Goal: Information Seeking & Learning: Learn about a topic

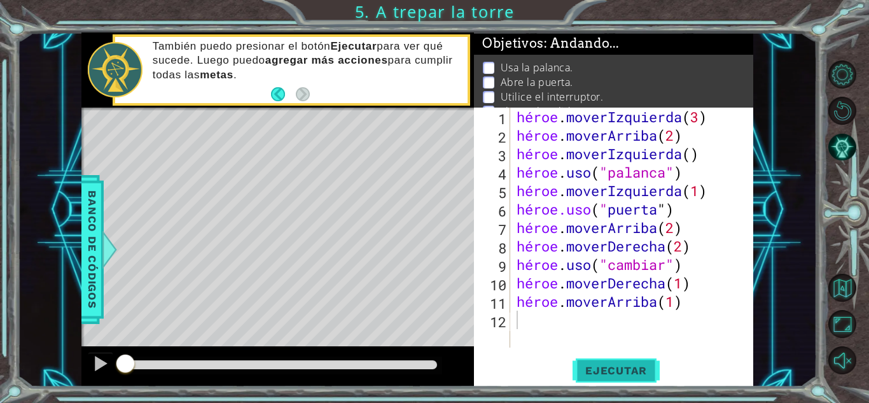
click at [625, 358] on button "Ejecutar" at bounding box center [616, 370] width 87 height 28
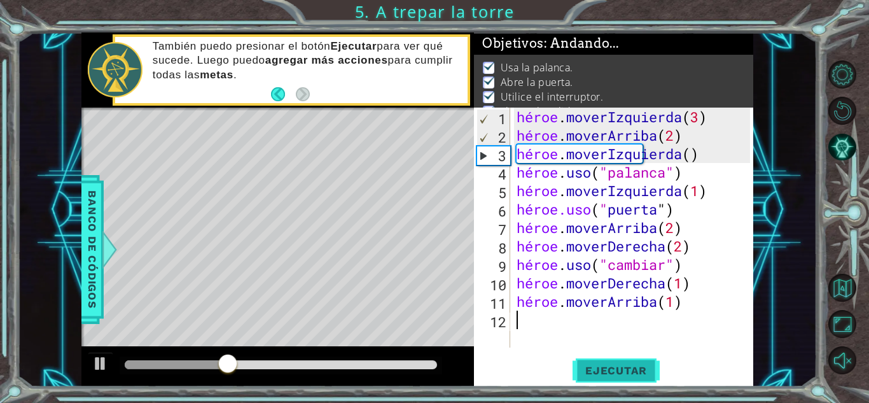
click at [609, 369] on font "Ejecutar" at bounding box center [616, 370] width 62 height 13
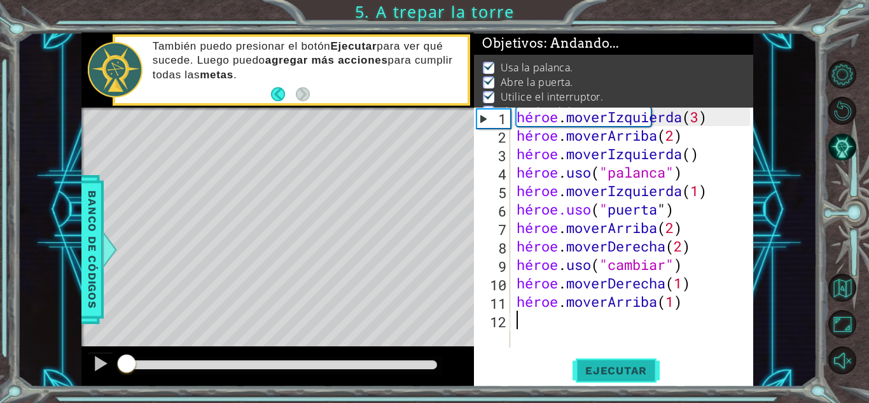
click at [609, 369] on font "Ejecutar" at bounding box center [616, 370] width 62 height 13
click at [94, 376] on button at bounding box center [100, 365] width 25 height 26
click at [97, 373] on button at bounding box center [100, 365] width 25 height 26
click at [621, 373] on font "Ejecutar" at bounding box center [616, 370] width 62 height 13
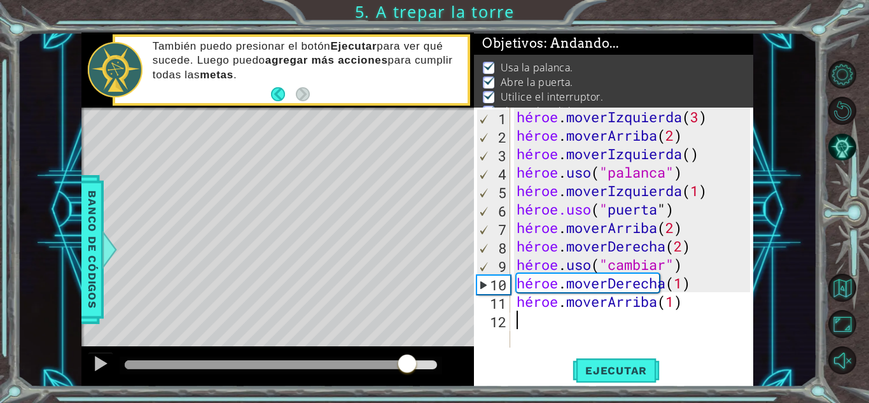
drag, startPoint x: 244, startPoint y: 361, endPoint x: 454, endPoint y: 371, distance: 210.8
click at [454, 371] on div at bounding box center [277, 366] width 392 height 41
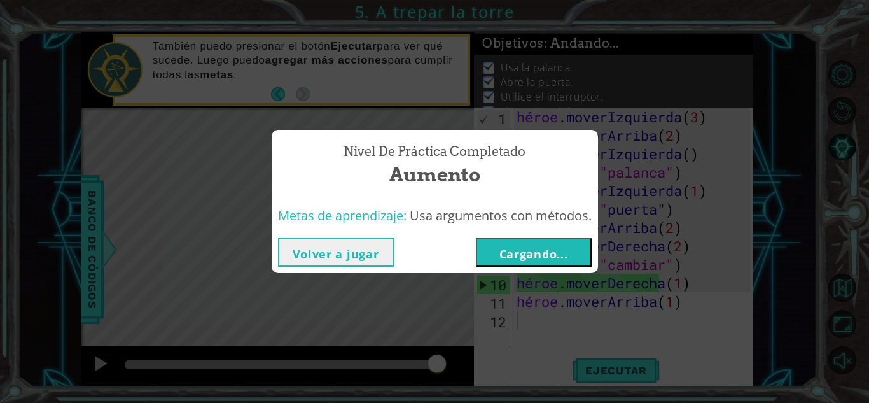
click at [524, 251] on font "Cargando..." at bounding box center [533, 253] width 69 height 15
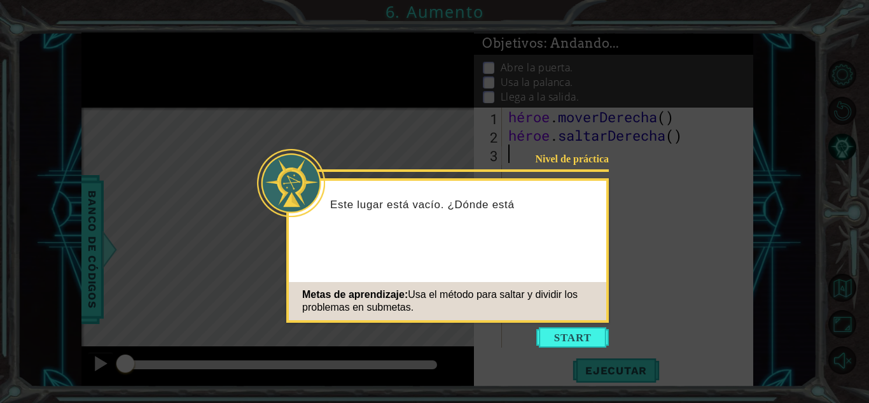
click at [623, 266] on icon at bounding box center [434, 201] width 869 height 403
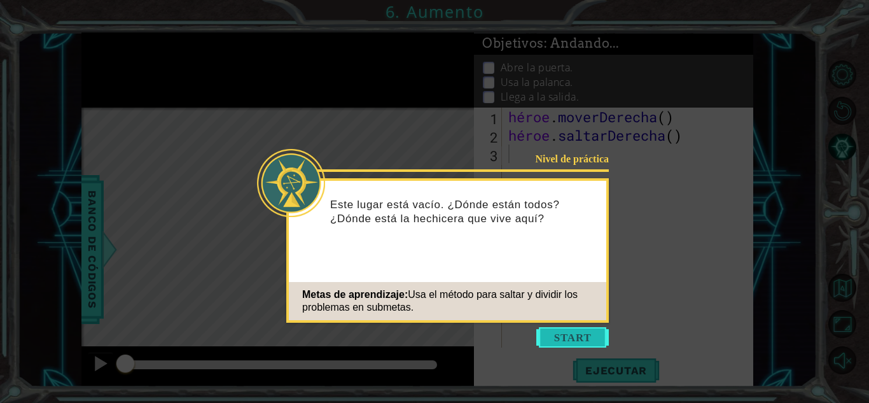
click at [566, 340] on button "Comenzar" at bounding box center [572, 337] width 73 height 20
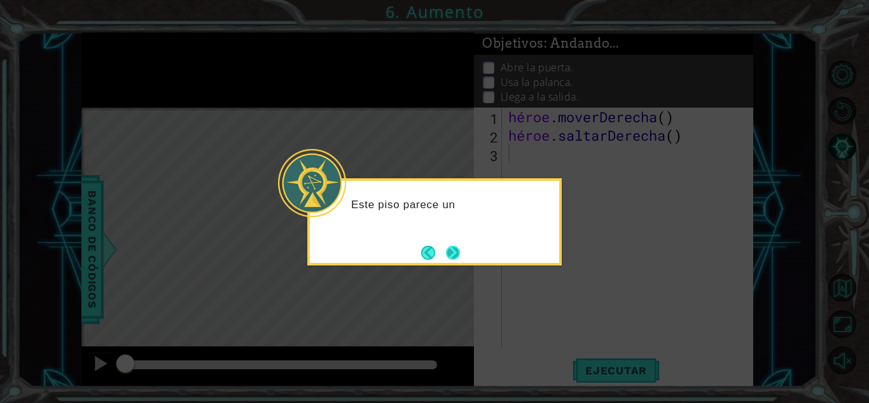
click at [449, 257] on button "Próximo" at bounding box center [453, 252] width 16 height 16
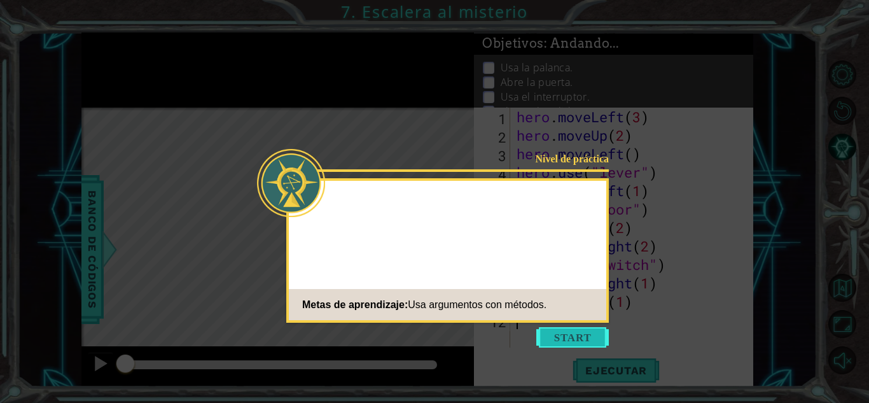
click at [578, 337] on button "Start" at bounding box center [572, 337] width 73 height 20
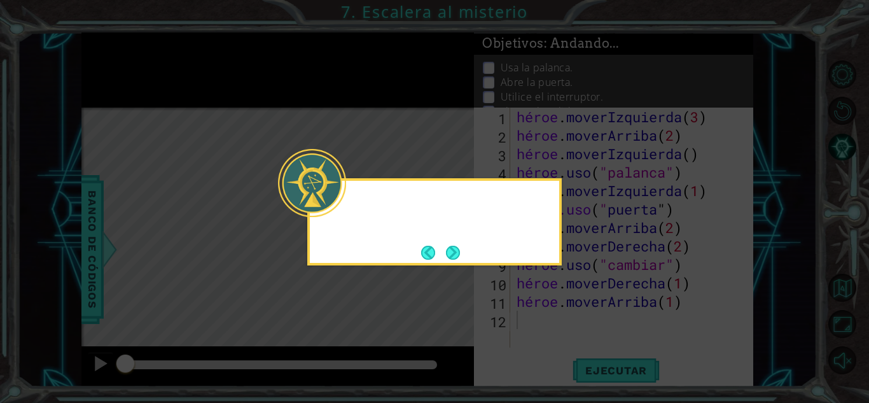
click at [614, 366] on icon at bounding box center [434, 201] width 869 height 403
click at [457, 260] on button "Próximo" at bounding box center [453, 252] width 21 height 21
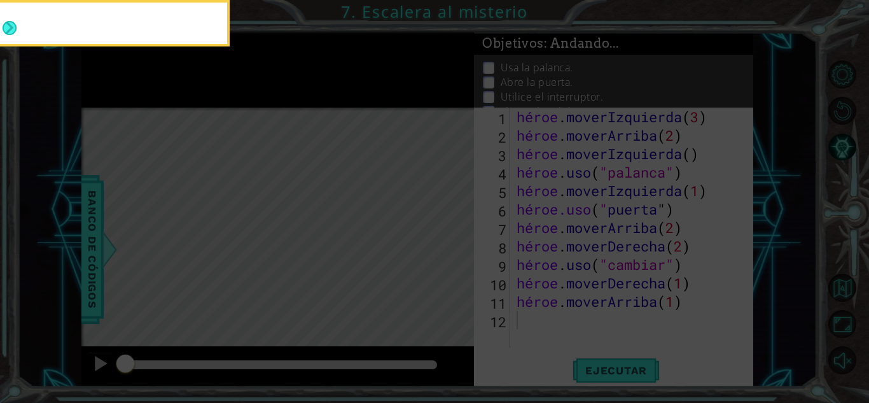
click at [457, 260] on icon at bounding box center [434, 60] width 869 height 685
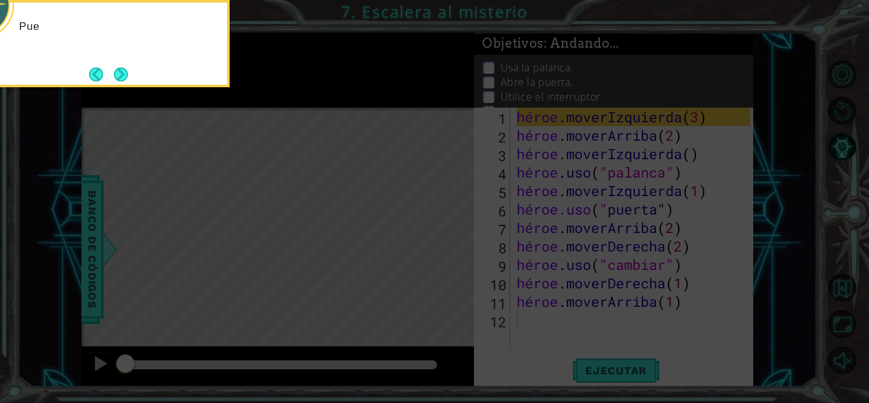
click at [457, 260] on icon at bounding box center [434, 60] width 869 height 685
click at [129, 82] on button "Próximo" at bounding box center [120, 74] width 17 height 17
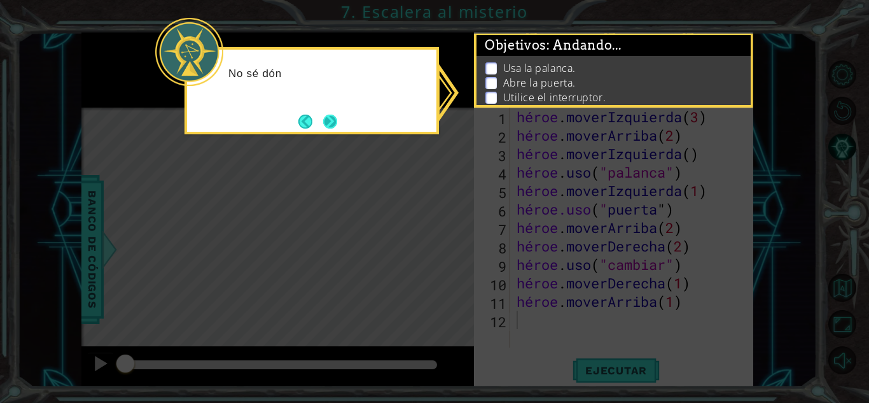
click at [323, 123] on button "Próximo" at bounding box center [331, 121] width 20 height 20
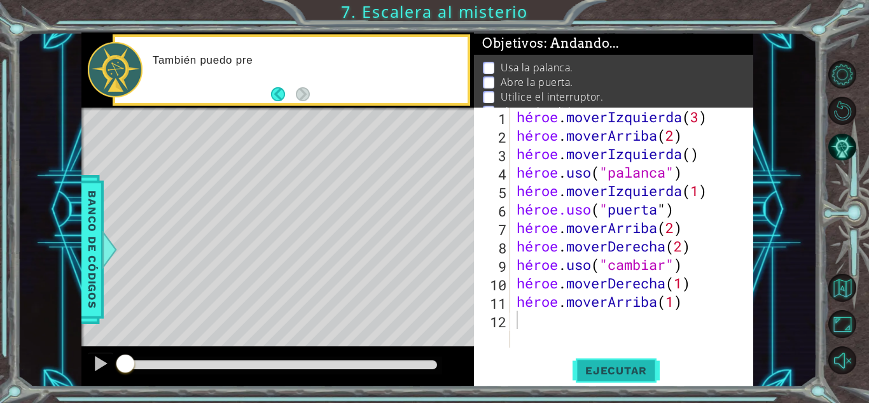
click at [625, 358] on button "Ejecutar" at bounding box center [616, 370] width 87 height 28
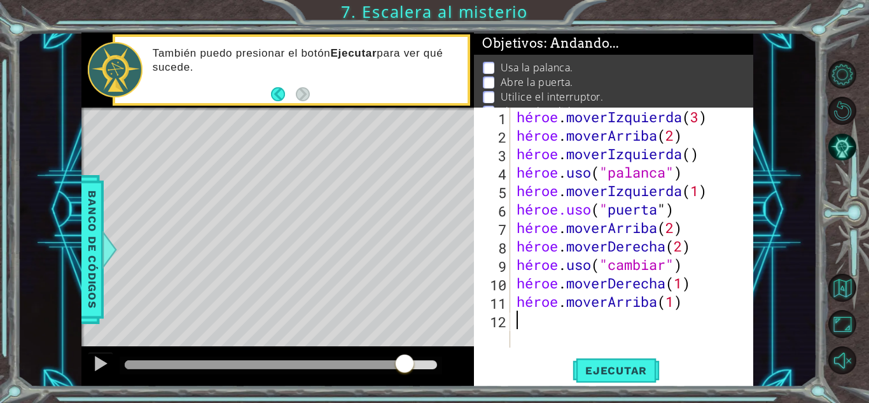
drag, startPoint x: 405, startPoint y: 361, endPoint x: 424, endPoint y: 365, distance: 19.3
click at [424, 365] on div at bounding box center [281, 364] width 312 height 9
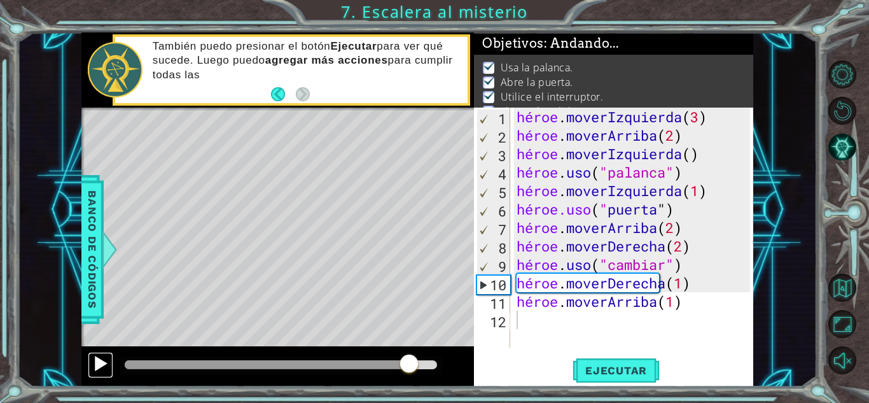
click at [99, 355] on div at bounding box center [100, 363] width 17 height 17
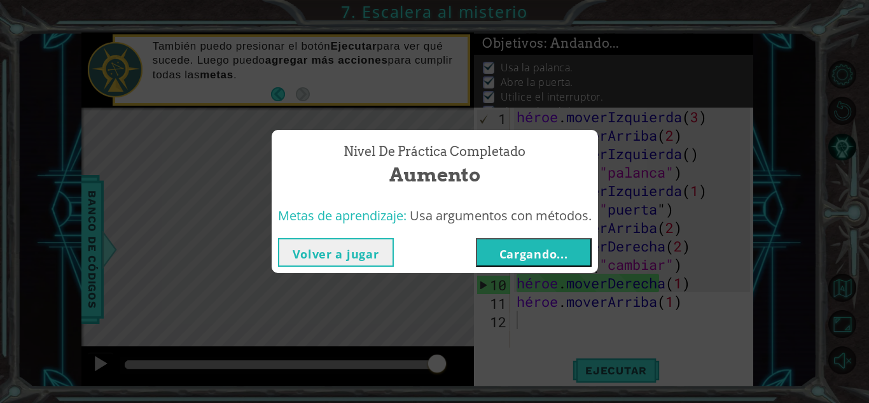
click at [361, 249] on font "Volver a jugar" at bounding box center [336, 253] width 87 height 15
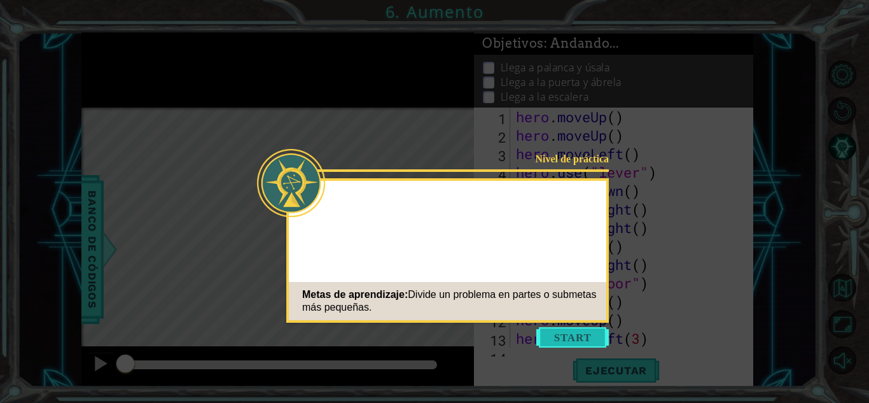
click at [583, 333] on button "Start" at bounding box center [572, 337] width 73 height 20
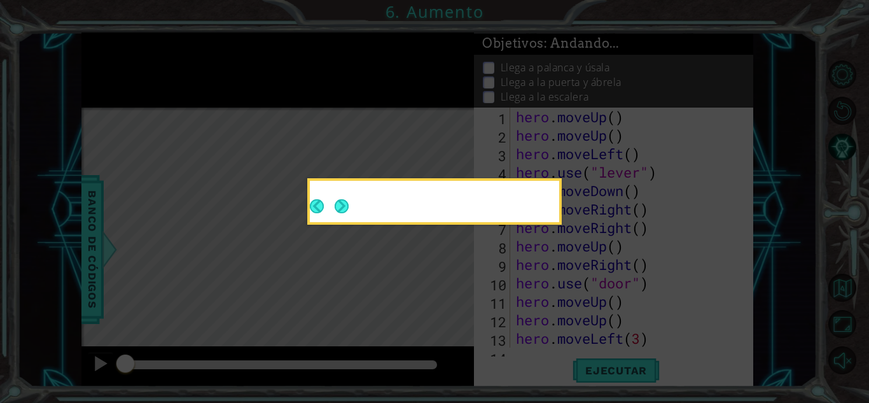
click at [557, 166] on icon at bounding box center [434, 201] width 869 height 403
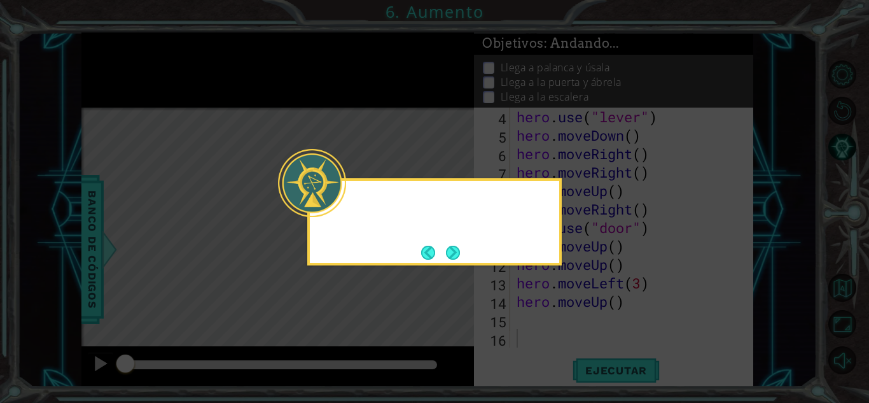
scroll to position [55, 0]
click at [557, 166] on icon at bounding box center [434, 201] width 869 height 403
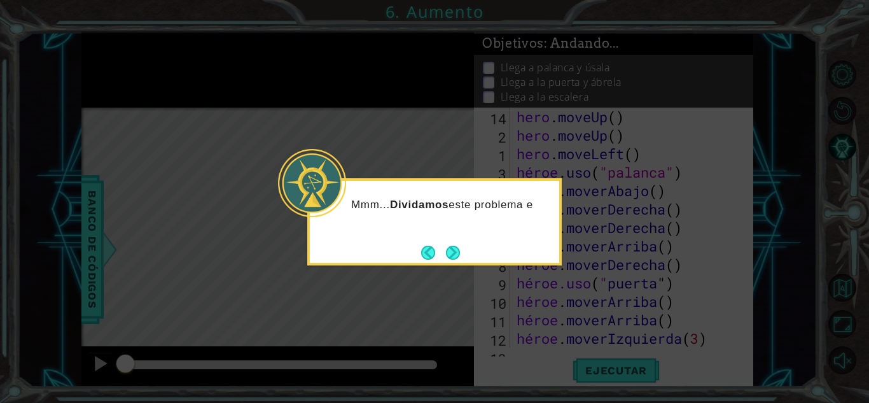
scroll to position [0, 0]
click at [468, 158] on icon at bounding box center [434, 201] width 869 height 403
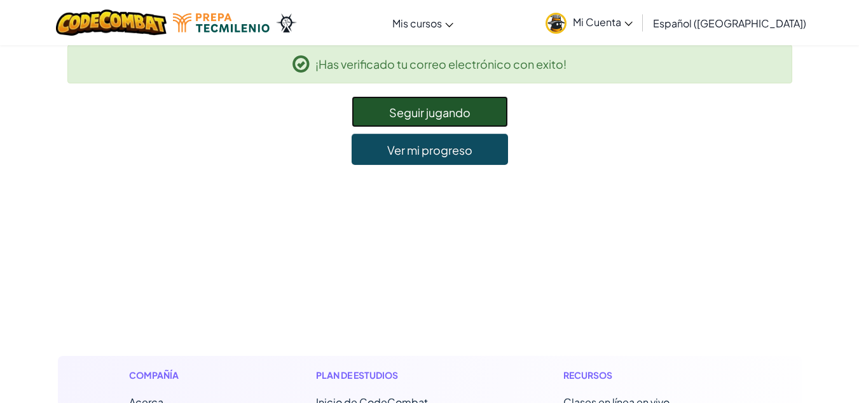
click at [478, 121] on link "Seguir jugando" at bounding box center [430, 111] width 156 height 31
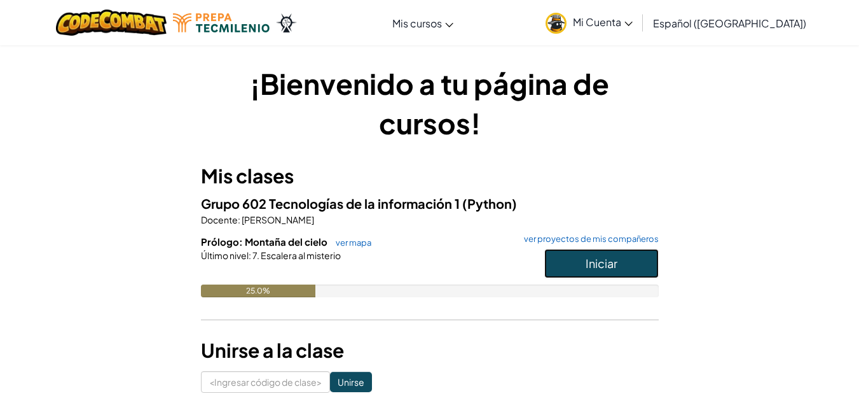
click at [557, 261] on button "Iniciar" at bounding box center [602, 263] width 115 height 29
